Goal: Contribute content: Contribute content

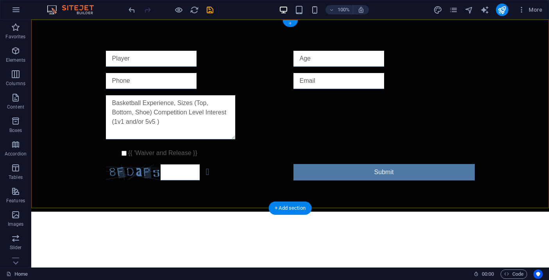
click at [287, 22] on div "+" at bounding box center [289, 23] width 15 height 7
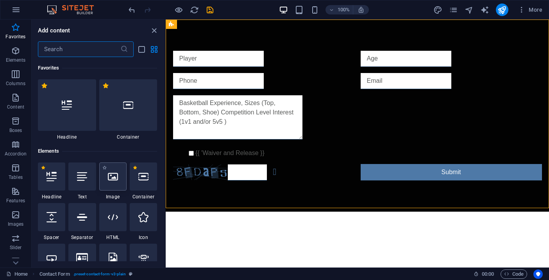
click at [114, 177] on icon at bounding box center [113, 177] width 10 height 10
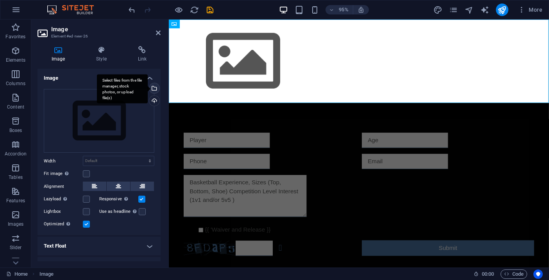
click at [154, 90] on div "Select files from the file manager, stock photos, or upload file(s)" at bounding box center [154, 89] width 12 height 12
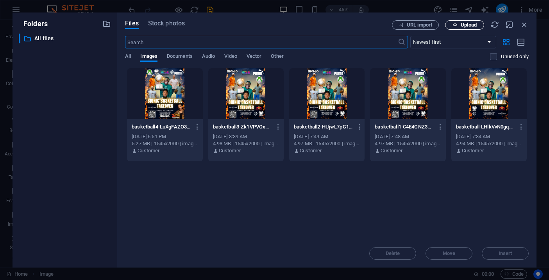
click at [464, 29] on button "Upload" at bounding box center [464, 24] width 39 height 9
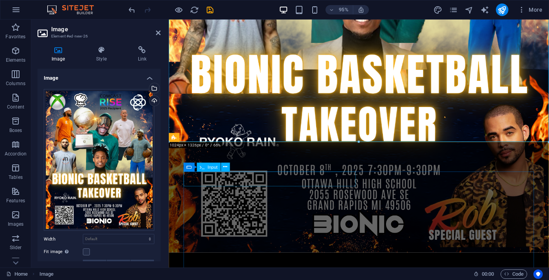
scroll to position [446, 0]
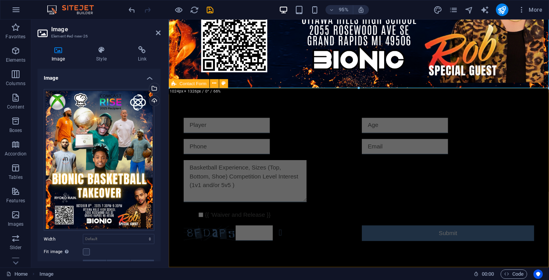
click at [180, 195] on div "{{ 'Waiver and Release }} Unreadable? Regenerate Submit" at bounding box center [369, 188] width 400 height 192
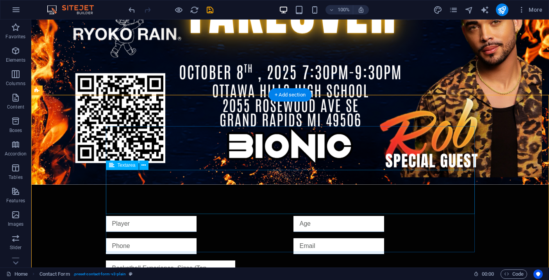
scroll to position [611, 0]
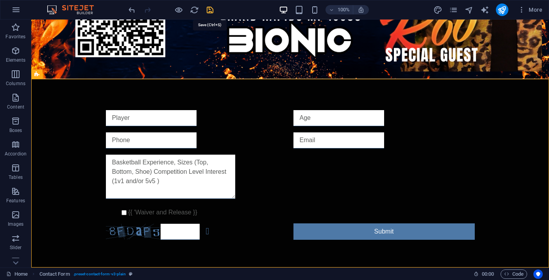
click at [213, 7] on icon "save" at bounding box center [210, 9] width 9 height 9
checkbox input "false"
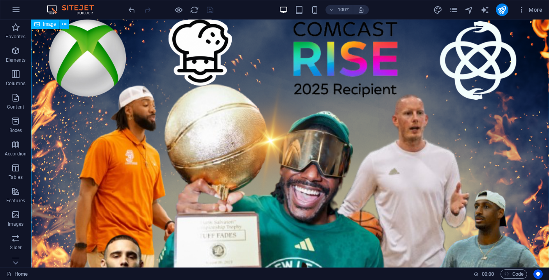
scroll to position [0, 0]
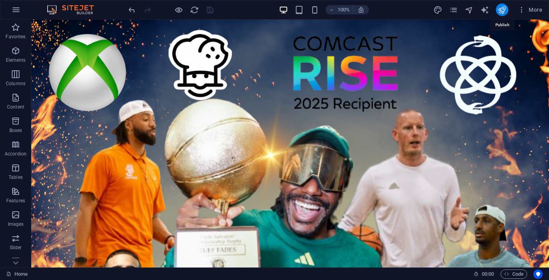
click at [504, 12] on icon "publish" at bounding box center [501, 9] width 9 height 9
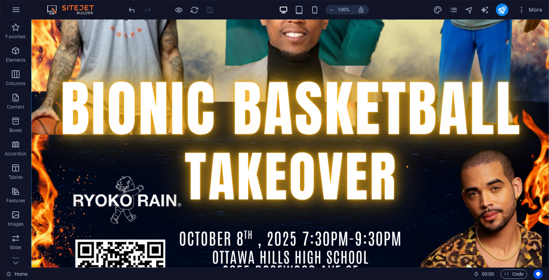
scroll to position [403, 0]
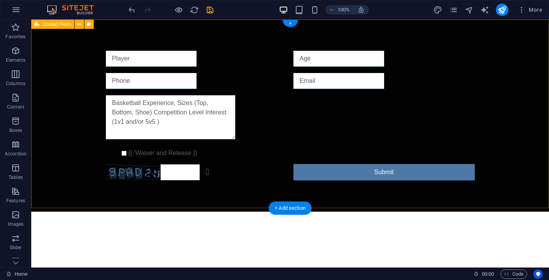
click at [194, 24] on div "{{ 'Waiver and Release }} Unreadable? Regenerate Submit" at bounding box center [290, 116] width 518 height 192
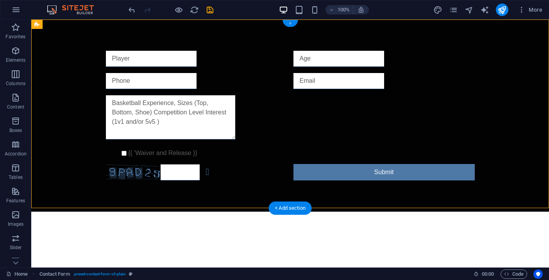
click at [295, 24] on div "+" at bounding box center [289, 23] width 15 height 7
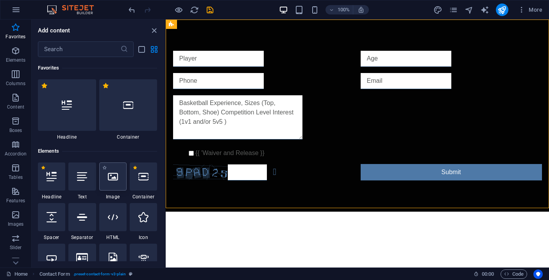
click at [117, 181] on icon at bounding box center [113, 177] width 10 height 10
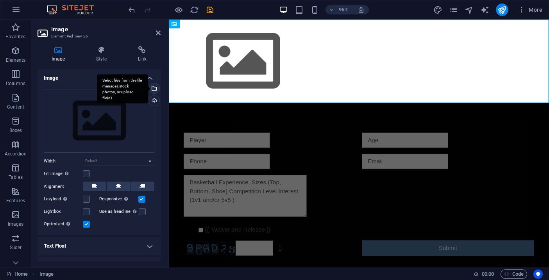
click at [148, 90] on div "Select files from the file manager, stock photos, or upload file(s)" at bounding box center [122, 88] width 51 height 29
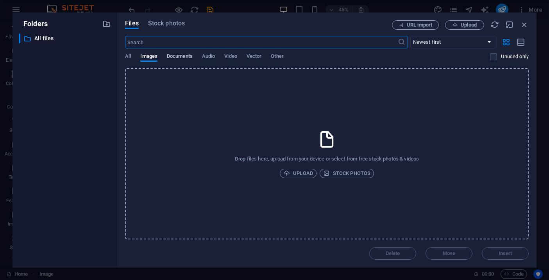
click at [169, 54] on span "Documents" at bounding box center [180, 57] width 26 height 11
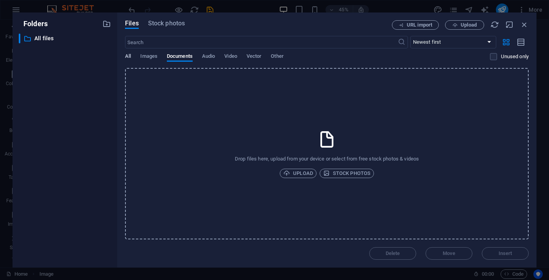
click at [129, 56] on span "All" at bounding box center [128, 57] width 6 height 11
click at [168, 54] on span "Documents" at bounding box center [180, 57] width 26 height 11
click at [131, 58] on span "All" at bounding box center [128, 57] width 6 height 11
click at [474, 27] on span "Upload" at bounding box center [469, 25] width 16 height 5
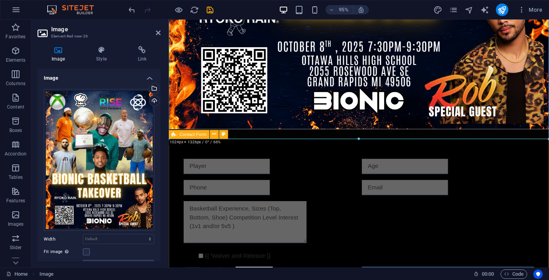
scroll to position [403, 0]
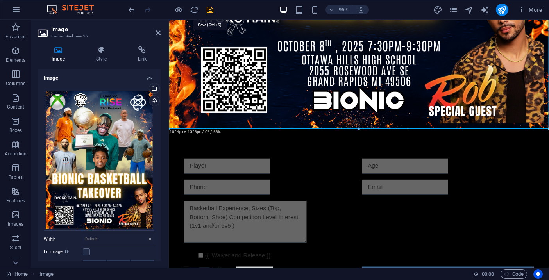
click at [212, 9] on icon "save" at bounding box center [210, 9] width 9 height 9
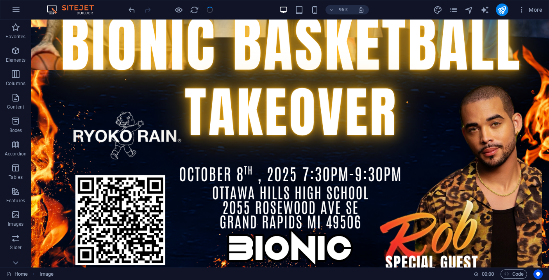
checkbox input "false"
click at [504, 8] on icon "publish" at bounding box center [501, 9] width 9 height 9
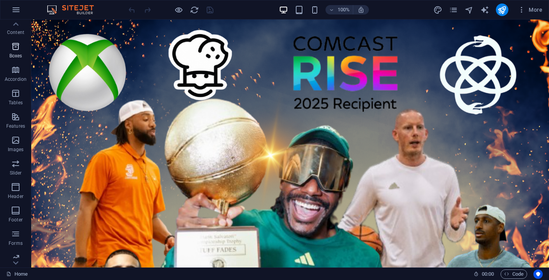
scroll to position [104, 0]
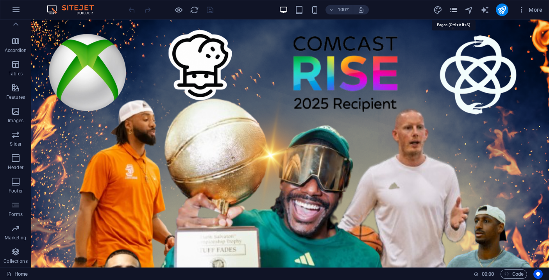
click at [456, 11] on icon "pages" at bounding box center [453, 9] width 9 height 9
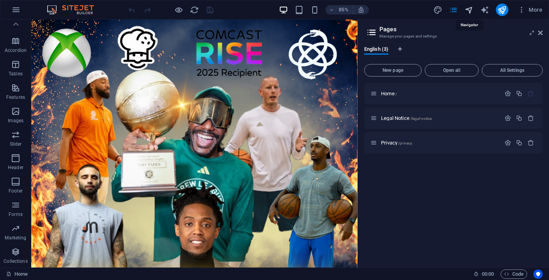
click at [468, 10] on icon "navigator" at bounding box center [469, 9] width 9 height 9
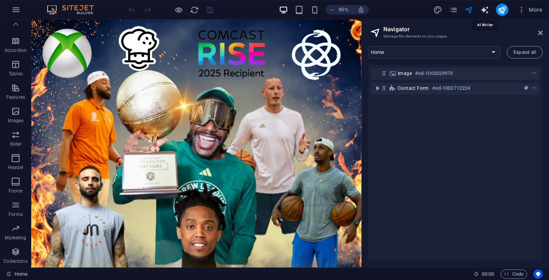
click at [486, 11] on icon "text_generator" at bounding box center [484, 9] width 9 height 9
select select "English"
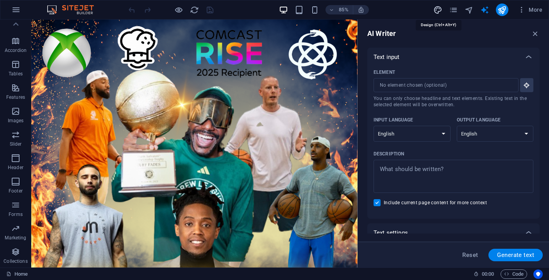
click at [440, 12] on icon "design" at bounding box center [437, 9] width 9 height 9
select select "px"
select select "400"
select select "px"
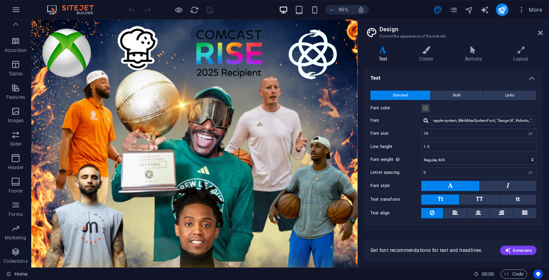
scroll to position [17, 0]
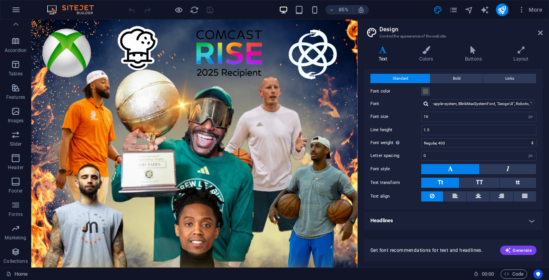
click at [418, 227] on h4 "Headlines" at bounding box center [453, 220] width 179 height 19
click at [413, 222] on h4 "Headlines" at bounding box center [453, 218] width 179 height 14
click at [16, 231] on icon "button" at bounding box center [15, 228] width 9 height 9
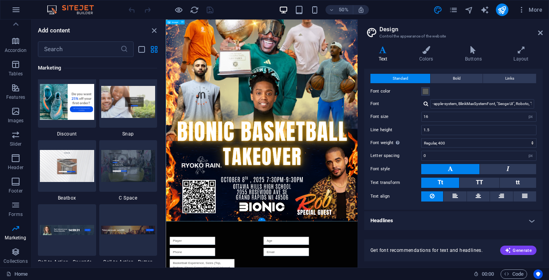
scroll to position [0, 0]
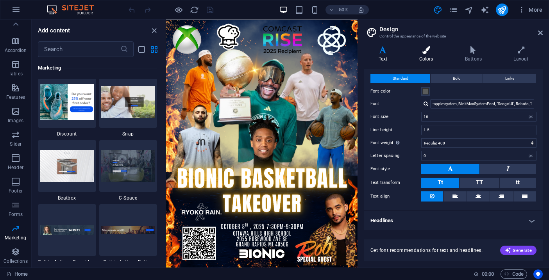
click at [427, 52] on icon at bounding box center [426, 50] width 43 height 8
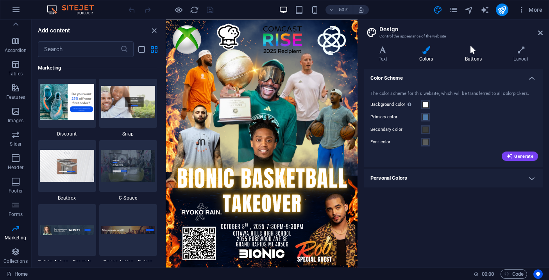
click at [471, 50] on icon at bounding box center [472, 50] width 45 height 8
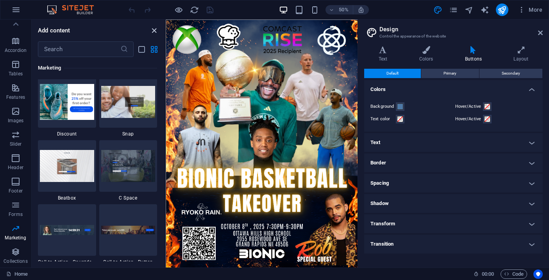
click at [157, 33] on icon "close panel" at bounding box center [154, 30] width 9 height 9
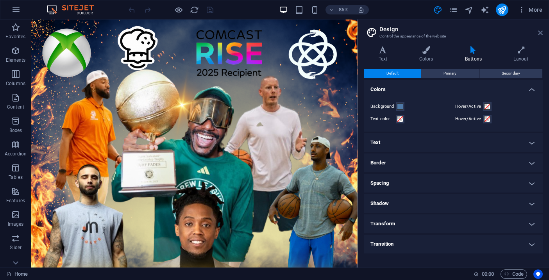
click at [540, 34] on icon at bounding box center [540, 33] width 5 height 6
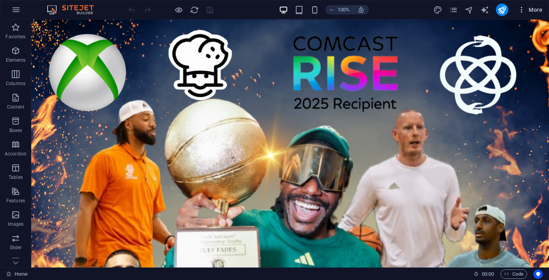
click at [536, 13] on span "More" at bounding box center [530, 10] width 25 height 8
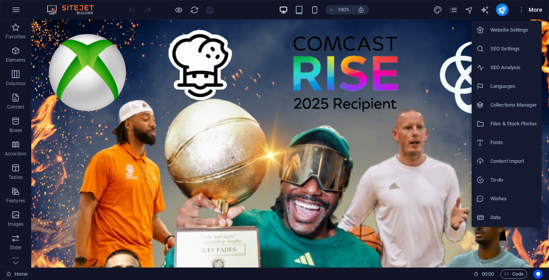
click at [514, 30] on h6 "Website Settings" at bounding box center [513, 29] width 46 height 9
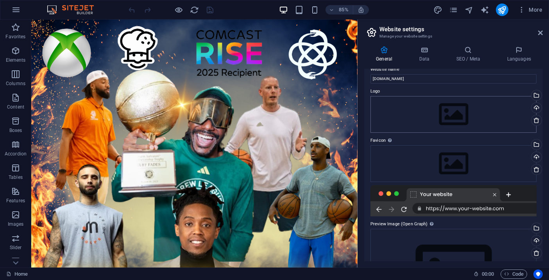
scroll to position [23, 0]
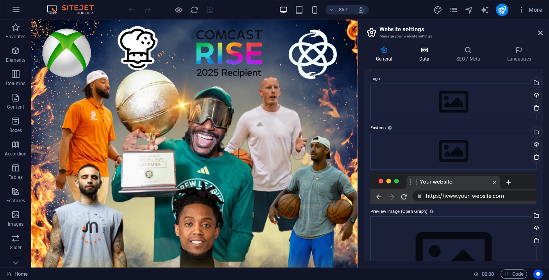
click at [428, 56] on h4 "Data" at bounding box center [425, 54] width 37 height 16
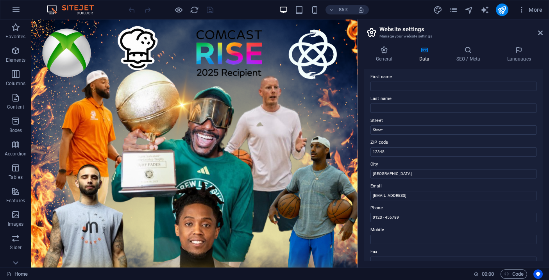
scroll to position [53, 0]
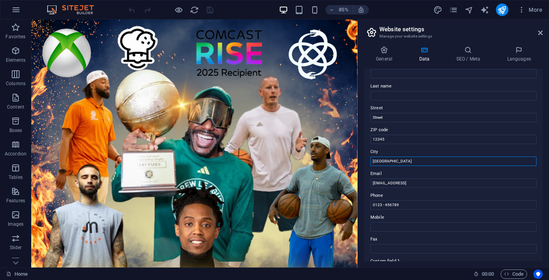
click at [394, 157] on input "Berlin" at bounding box center [453, 161] width 166 height 9
type input "Grand Rapids"
click at [400, 138] on input "12345" at bounding box center [453, 139] width 166 height 9
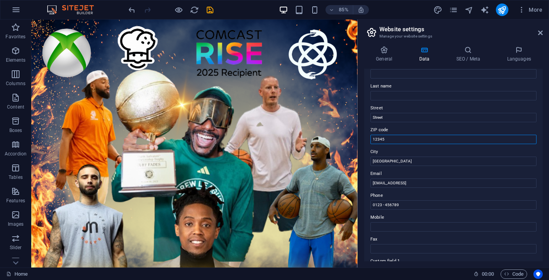
click at [400, 138] on input "12345" at bounding box center [453, 139] width 166 height 9
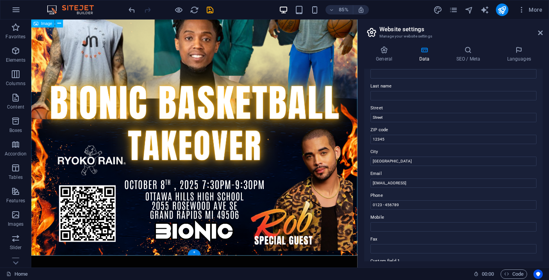
scroll to position [232, 0]
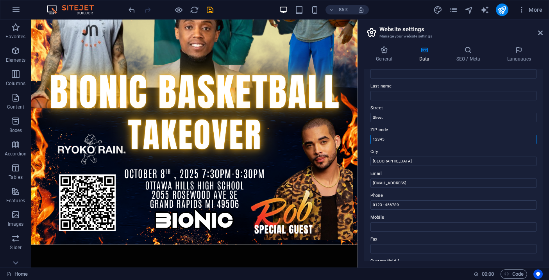
click at [391, 138] on input "12345" at bounding box center [453, 139] width 166 height 9
type input "49506"
click at [404, 118] on input "Street" at bounding box center [453, 117] width 166 height 9
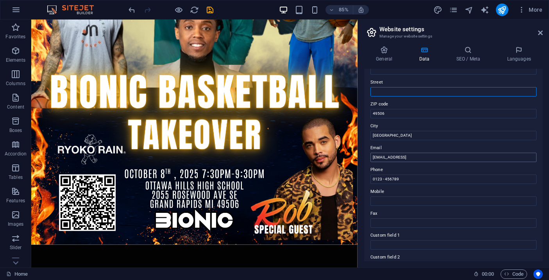
scroll to position [88, 0]
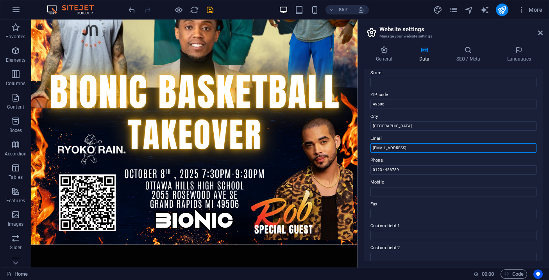
click at [470, 148] on input "886239ee8e52c9903a28f5785b8ae4@cpanel.local" at bounding box center [453, 147] width 166 height 9
type input "m"
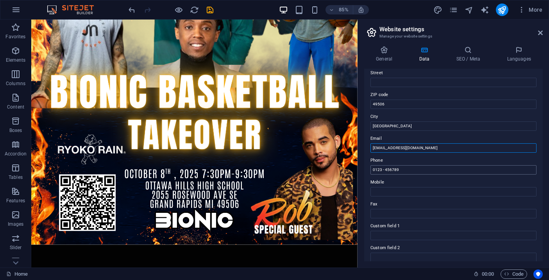
type input "GrandRapids@bionicbrooks.com"
click at [411, 171] on input "0123 - 456789" at bounding box center [453, 169] width 166 height 9
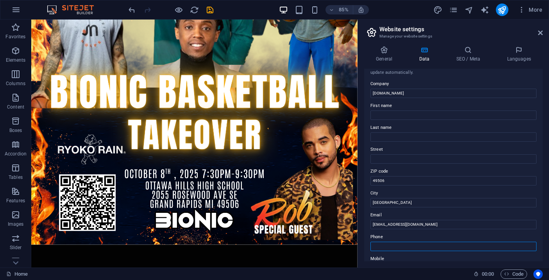
scroll to position [20, 0]
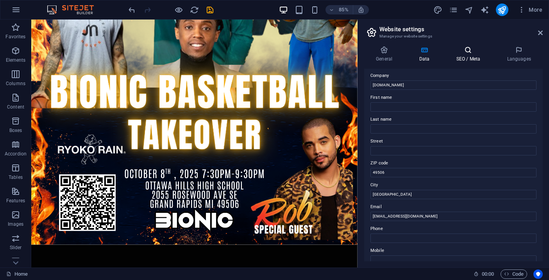
click at [470, 47] on icon at bounding box center [468, 50] width 48 height 8
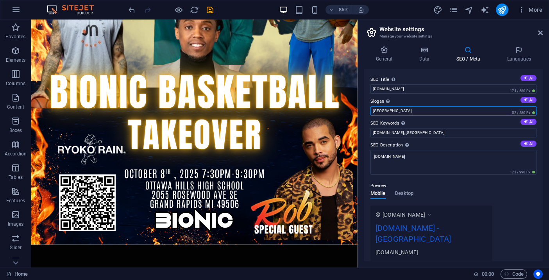
click at [397, 110] on input "Berlin" at bounding box center [453, 110] width 166 height 9
type input "G"
type input "Bionic Basketball Takeover"
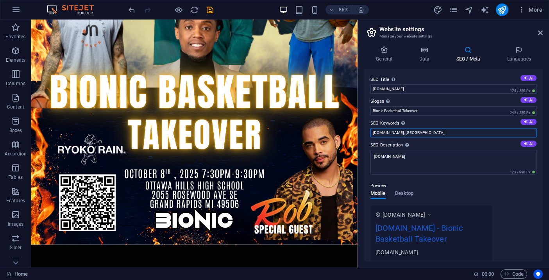
click at [427, 132] on input "bionicbrooks.online, Berlin" at bounding box center [453, 132] width 166 height 9
type input "bionicbrooks.online,"
click at [488, 8] on icon "text_generator" at bounding box center [484, 9] width 9 height 9
select select "English"
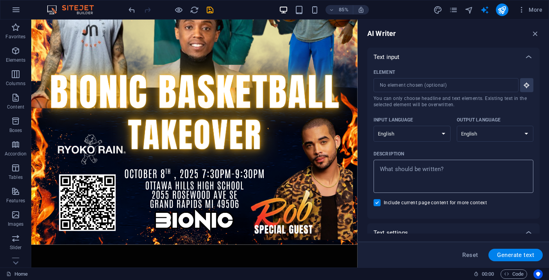
type textarea "x"
click at [401, 173] on textarea "Description x ​" at bounding box center [453, 176] width 152 height 25
type textarea "w"
type textarea "x"
type textarea "wa"
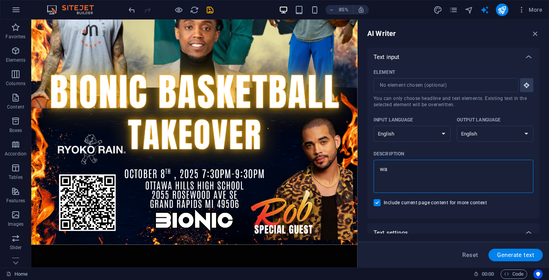
type textarea "x"
type textarea "wan"
type textarea "x"
type textarea "want"
type textarea "x"
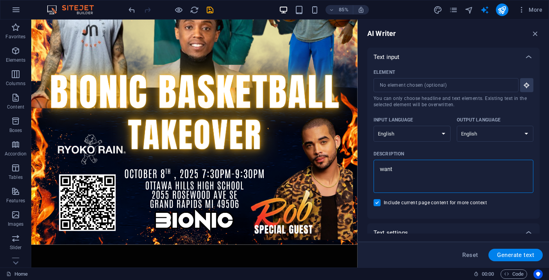
type textarea "want"
type textarea "x"
type textarea "want t"
type textarea "x"
type textarea "want to"
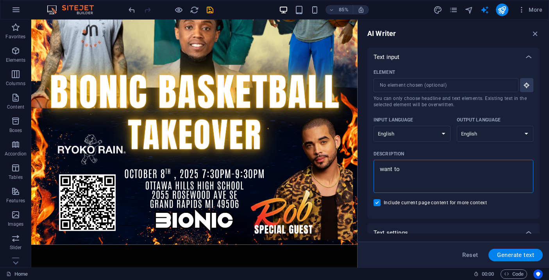
type textarea "x"
type textarea "want to"
type textarea "x"
type textarea "want to w"
type textarea "x"
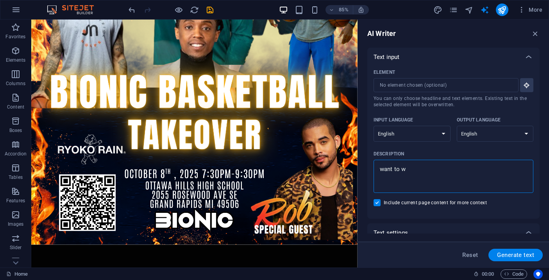
type textarea "want to wr"
type textarea "x"
type textarea "want to wri"
type textarea "x"
type textarea "want to writ"
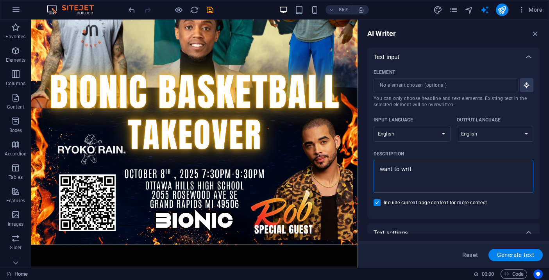
type textarea "x"
type textarea "want to write"
type textarea "x"
type textarea "want to write"
type textarea "x"
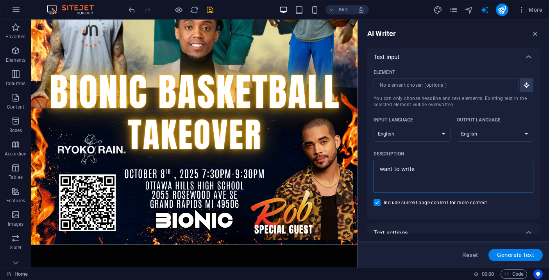
type textarea "want to write a"
type textarea "x"
type textarea "want to write ab"
type textarea "x"
type textarea "want to write abo"
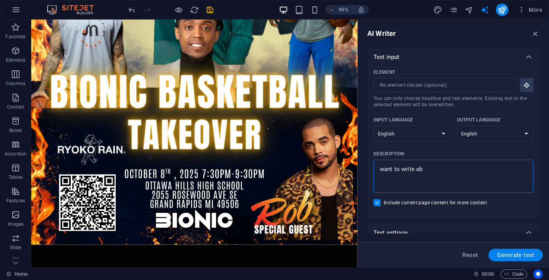
type textarea "x"
type textarea "want to write abou"
type textarea "x"
type textarea "want to write about"
type textarea "x"
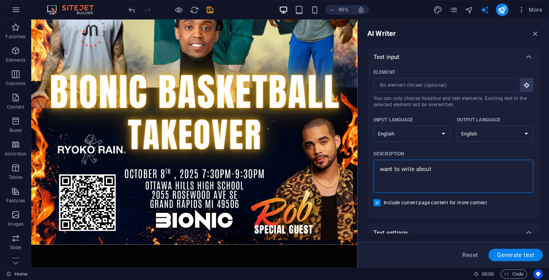
type textarea "want to write about"
type textarea "x"
type textarea "want to write about T"
type textarea "x"
type textarea "want to write about To"
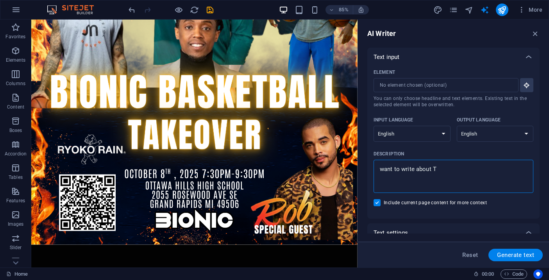
type textarea "x"
type textarea "want to write about Tor"
type textarea "x"
type textarea "want to write about Tor'"
type textarea "x"
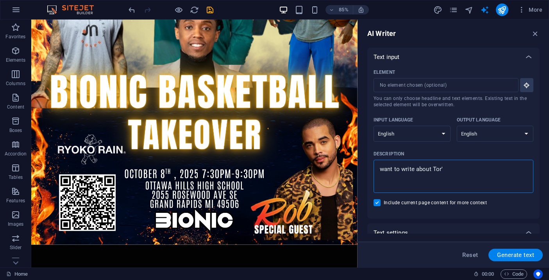
type textarea "want to write about Tor'i"
type textarea "x"
type textarea "want to write about Tor'i"
type textarea "x"
type textarea "want to write about Tor'i b"
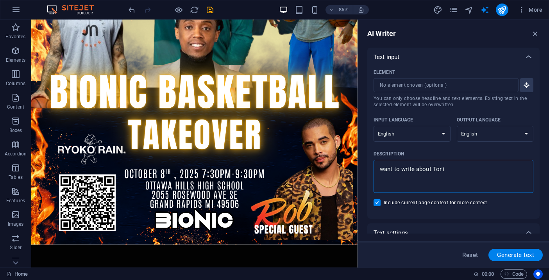
type textarea "x"
type textarea "want to write about Tor'i bi"
type textarea "x"
type textarea "want to write about Tor'i bio"
type textarea "x"
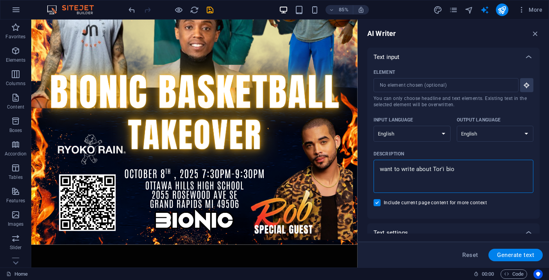
type textarea "want to write about Tor'i bion"
type textarea "x"
type textarea "want to write about Tor'i bioni"
type textarea "x"
type textarea "want to write about Tor'i bionib"
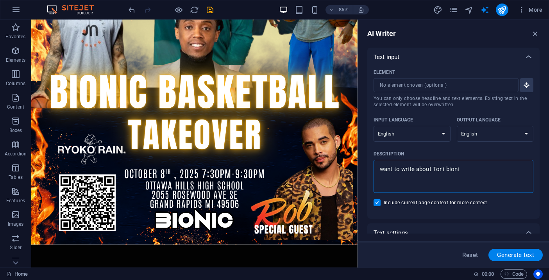
type textarea "x"
type textarea "want to write about Tor'i bioni"
type textarea "x"
type textarea "want to write about Tor'i bionic"
type textarea "x"
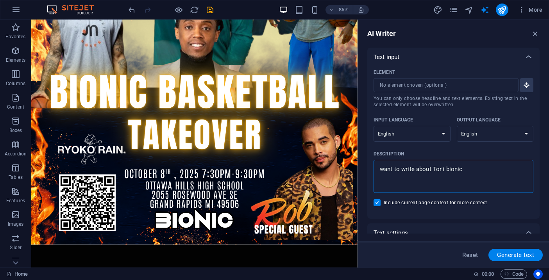
type textarea "want to write about Tor'i bionic"
type textarea "x"
type textarea "want to write about Tor'i bionic b"
type textarea "x"
type textarea "want to write about Tor'i bionic br"
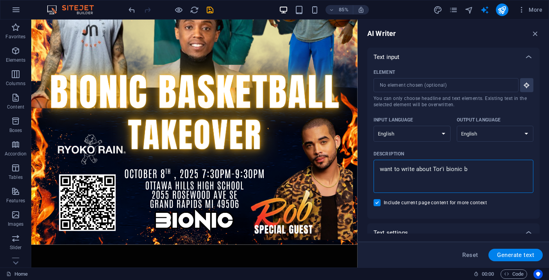
type textarea "x"
type textarea "want to write about Tor'i bionic bro"
type textarea "x"
type textarea "want to write about Tor'i bionic broo"
type textarea "x"
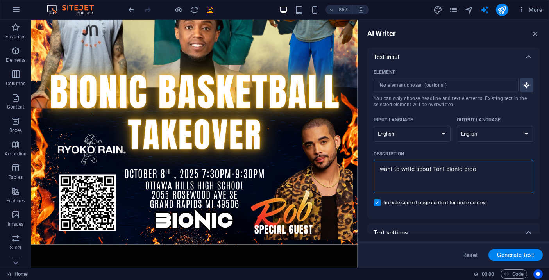
type textarea "want to write about Tor'i bionic brook"
type textarea "x"
type textarea "want to write about Tor'i bionic brooks"
type textarea "x"
type textarea "want to write about Tor'i bionic brooks"
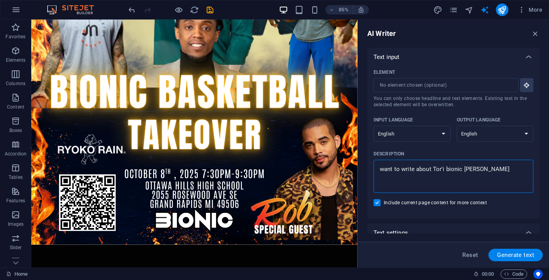
type textarea "x"
type textarea "want to write about Tor'i bionic brooks b"
type textarea "x"
type textarea "want to write about Tor'i bionic brooks br"
type textarea "x"
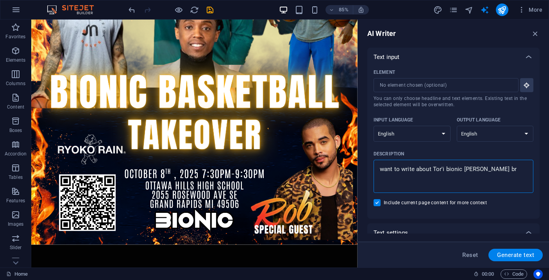
type textarea "want to write about Tor'i bionic brooks bri"
type textarea "x"
type textarea "want to write about Tor'i bionic brooks brin"
type textarea "x"
type textarea "want to write about Tor'i bionic brooks brini"
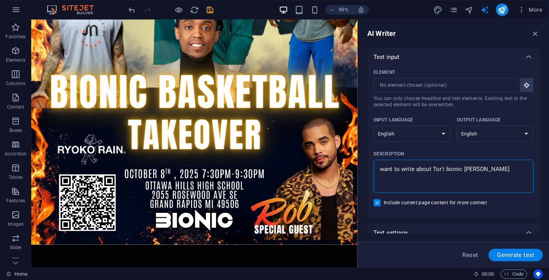
type textarea "x"
type textarea "want to write about Tor'i bionic brooks brinin"
type textarea "x"
type textarea "want to write about Tor'i bionic brooks brining"
type textarea "x"
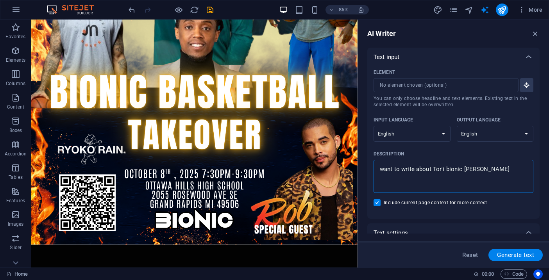
type textarea "want to write about Tor'i bionic brooks brining"
type textarea "x"
type textarea "want to write about Tor'i bionic brooks brining t"
type textarea "x"
type textarea "want to write about Tor'i bionic brooks brining th"
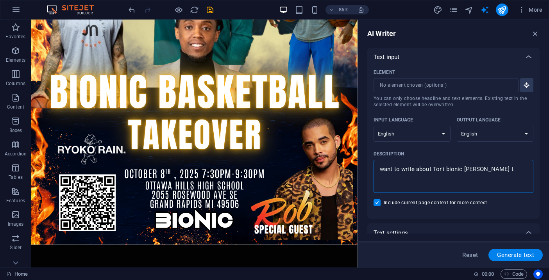
type textarea "x"
type textarea "want to write about Tor'i bionic brooks brining the"
type textarea "x"
type textarea "want to write about Tor'i bionic brooks brining the"
type textarea "x"
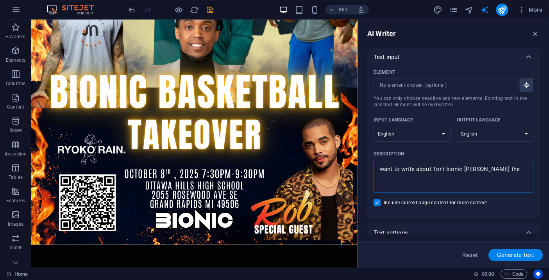
type textarea "want to write about Tor'i bionic brooks brining the c"
type textarea "x"
type textarea "want to write about Tor'i bionic brooks brining the co"
type textarea "x"
type textarea "want to write about Tor'i bionic brooks brining the com"
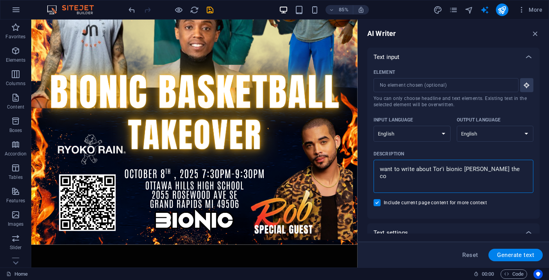
type textarea "x"
type textarea "want to write about Tor'i bionic brooks brining the comm"
type textarea "x"
type textarea "want to write about Tor'i bionic brooks brining the commu"
type textarea "x"
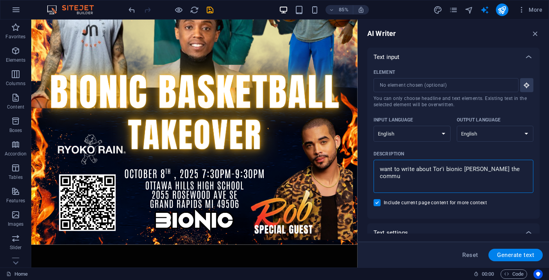
type textarea "want to write about Tor'i bionic brooks brining the commun"
type textarea "x"
type textarea "want to write about Tor'i bionic brooks brining the communi"
type textarea "x"
type textarea "want to write about Tor'i bionic brooks brining the communit"
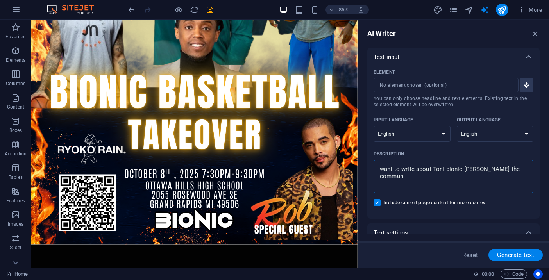
type textarea "x"
type textarea "want to write about Tor'i bionic brooks brining the community"
type textarea "x"
type textarea "want to write about Tor'i bionic brooks brining the community"
type textarea "x"
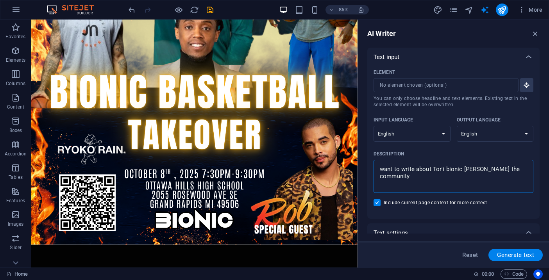
type textarea "want to write about Tor'i bionic brooks brining the community t"
type textarea "x"
type textarea "want to write about Tor'i bionic brooks brining the community to"
type textarea "x"
type textarea "want to write about Tor'i bionic brooks brining the community tog"
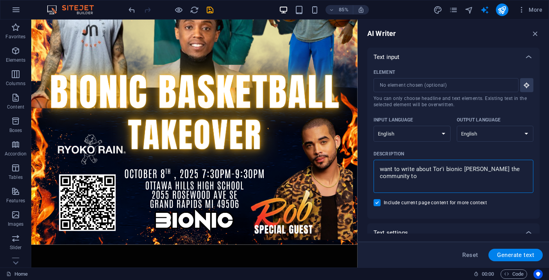
type textarea "x"
type textarea "want to write about Tor'i bionic brooks brining the community toge"
type textarea "x"
type textarea "want to write about Tor'i bionic brooks brining the community toget"
type textarea "x"
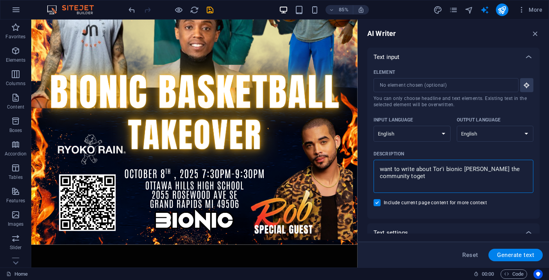
type textarea "want to write about Tor'i bionic brooks brining the community togeth"
type textarea "x"
type textarea "want to write about Tor'i bionic brooks brining the community togethe"
type textarea "x"
type textarea "want to write about Tor'i bionic brooks brining the community together"
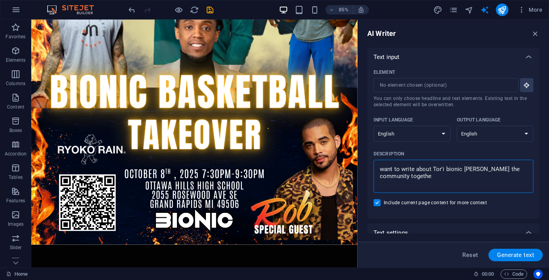
type textarea "x"
type textarea "want to write about Tor'i bionic brooks brining the community together"
type textarea "x"
type textarea "want to write about Tor'i bionic brooks brining the community together i"
type textarea "x"
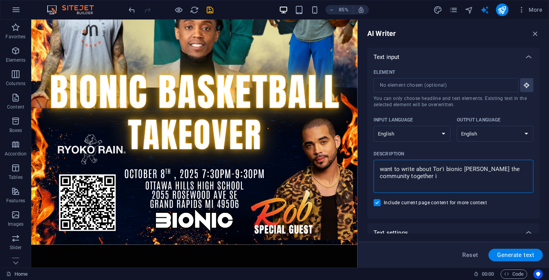
type textarea "want to write about Tor'i bionic brooks brining the community together"
type textarea "x"
type textarea "want to write about Tor'i bionic brooks brining the community together y"
type textarea "x"
type textarea "want to write about Tor'i bionic brooks brining the community together ye"
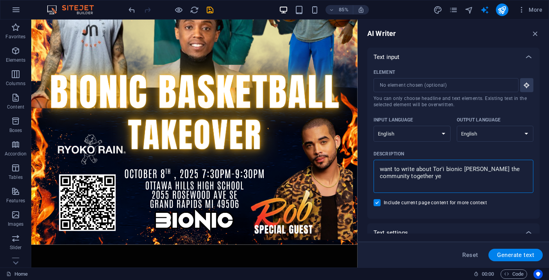
type textarea "x"
type textarea "want to write about Tor'i bionic brooks brining the community together yet"
type textarea "x"
type textarea "want to write about Tor'i bionic brooks brining the community together yet"
type textarea "x"
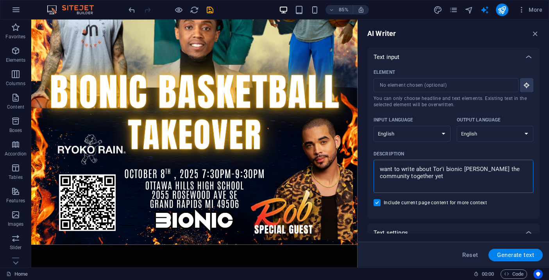
type textarea "want to write about Tor'i bionic brooks brining the community together yet a"
type textarea "x"
type textarea "want to write about Tor'i bionic brooks brining the community together yet ag"
type textarea "x"
type textarea "want to write about Tor'i bionic brooks brining the community together yet aga"
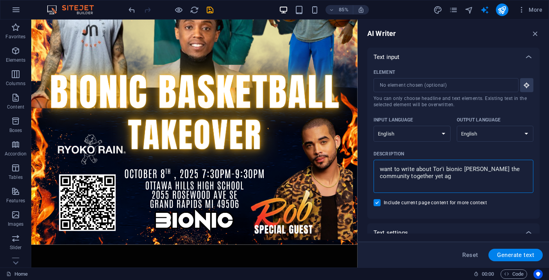
type textarea "x"
type textarea "want to write about Tor'i bionic brooks brining the community together yet agai"
type textarea "x"
type textarea "want to write about Tor'i bionic brooks brining the community together yet again"
type textarea "x"
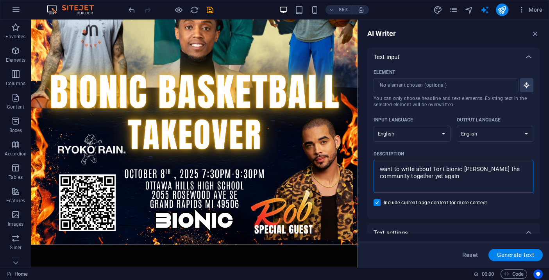
type textarea "want to write about Tor'i bionic brooks brining the community together yet again"
type textarea "x"
type textarea "want to write about Tor'i bionic brooks brining the community together yet agai…"
type textarea "x"
type textarea "want to write about Tor'i bionic brooks brining the community together yet agai…"
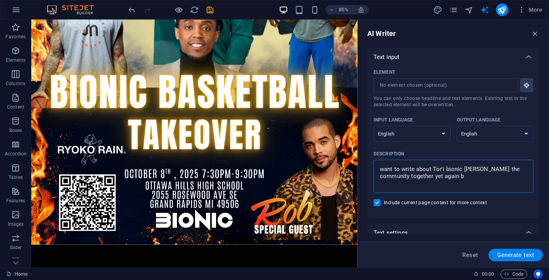
type textarea "x"
type textarea "want to write about Tor'i bionic brooks brining the community together yet agai…"
type textarea "x"
type textarea "want to write about Tor'i bionic brooks brining the community together yet agai…"
type textarea "x"
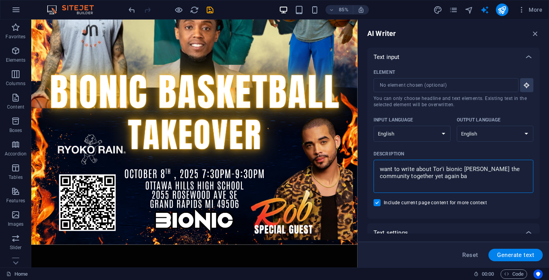
type textarea "want to write about Tor'i bionic brooks brining the community together yet agai…"
type textarea "x"
type textarea "want to write about Tor'i bionic brooks brining the community together yet agai…"
type textarea "x"
type textarea "want to write about Tor'i bionic brooks brining the community together yet agai…"
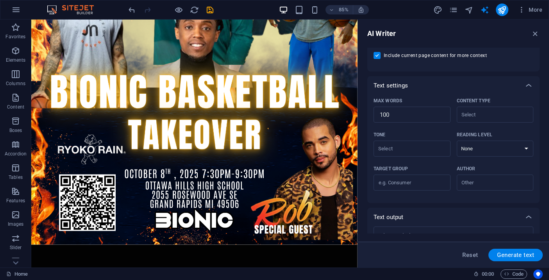
scroll to position [185, 0]
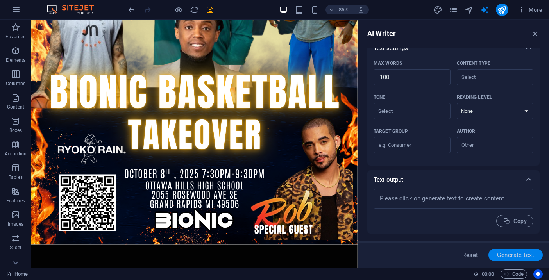
click at [517, 253] on span "Generate text" at bounding box center [515, 255] width 37 height 6
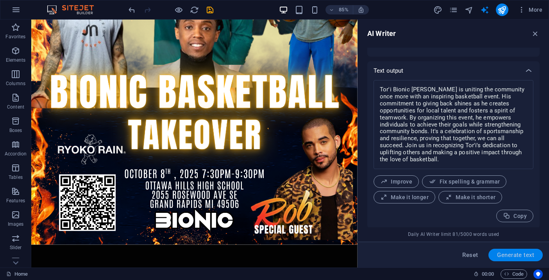
scroll to position [295, 0]
drag, startPoint x: 382, startPoint y: 88, endPoint x: 452, endPoint y: 137, distance: 85.8
click at [452, 137] on textarea "Tor'i Bionic Brooks is uniting the community once more with an inspiring basket…" at bounding box center [453, 123] width 152 height 81
drag, startPoint x: 444, startPoint y: 160, endPoint x: 369, endPoint y: 87, distance: 104.4
click at [369, 87] on div "Tor'i Bionic Brooks is uniting the community once more with an inspiring basket…" at bounding box center [453, 153] width 172 height 148
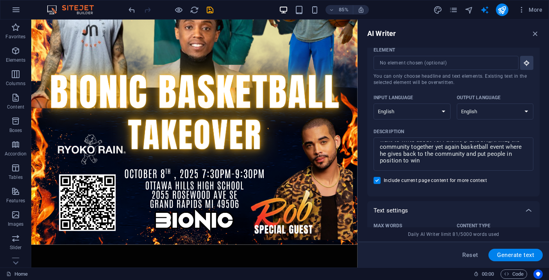
scroll to position [0, 0]
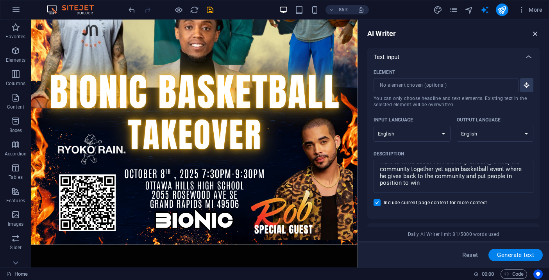
click at [536, 32] on icon "button" at bounding box center [535, 33] width 9 height 9
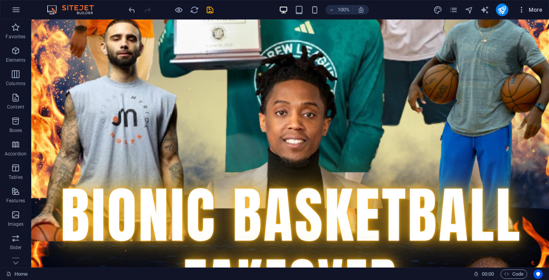
click at [525, 13] on icon "button" at bounding box center [522, 10] width 8 height 8
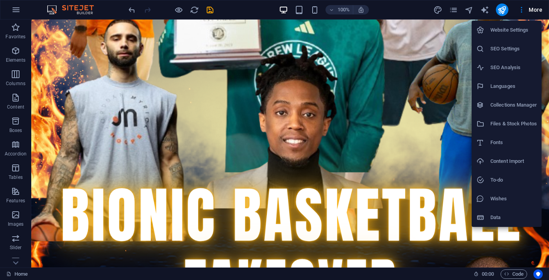
click at [515, 36] on li "Website Settings" at bounding box center [507, 30] width 70 height 19
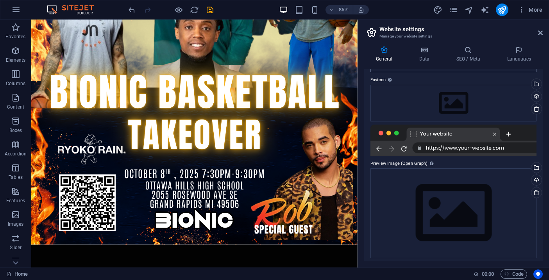
scroll to position [71, 0]
click at [467, 53] on icon at bounding box center [468, 50] width 48 height 8
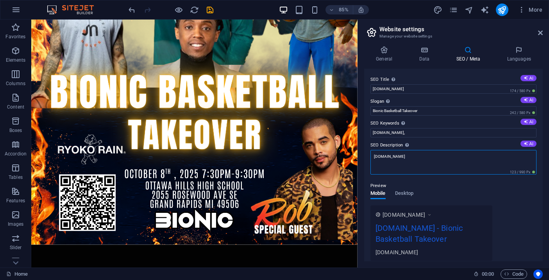
click at [426, 160] on textarea "bionicbrooks.online" at bounding box center [453, 162] width 166 height 25
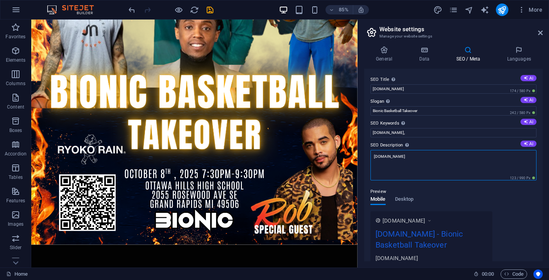
click at [426, 160] on textarea "bionicbrooks.online" at bounding box center [453, 165] width 166 height 30
click at [426, 161] on textarea "bionicbrooks.online" at bounding box center [453, 165] width 166 height 30
paste textarea "Tor'i Bionic Brooks is uniting the community once more with an inspiring basket…"
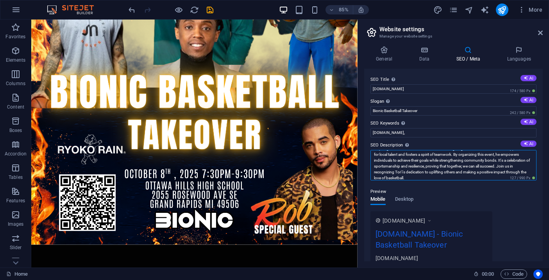
scroll to position [0, 0]
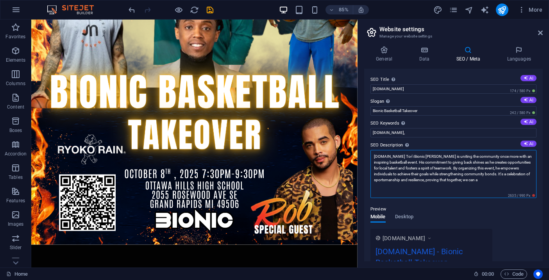
drag, startPoint x: 507, startPoint y: 186, endPoint x: 517, endPoint y: 177, distance: 13.6
click at [517, 177] on textarea "bionicbrooks.online Tor'i Bionic Brooks is uniting the community once more with…" at bounding box center [453, 174] width 166 height 48
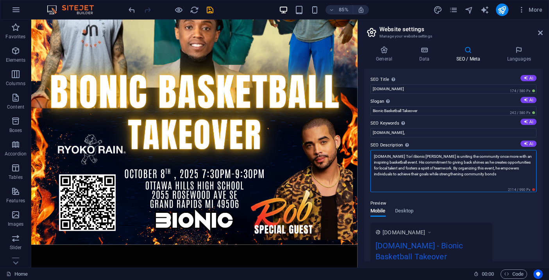
drag, startPoint x: 517, startPoint y: 176, endPoint x: 417, endPoint y: 163, distance: 100.9
click at [417, 163] on textarea "bionicbrooks.online Tor'i Bionic Brooks is uniting the community once more with…" at bounding box center [453, 171] width 166 height 42
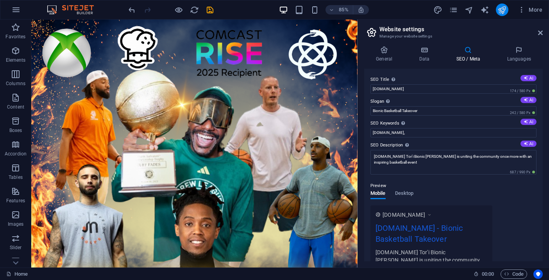
click at [502, 14] on button "publish" at bounding box center [502, 10] width 13 height 13
